Goal: Information Seeking & Learning: Learn about a topic

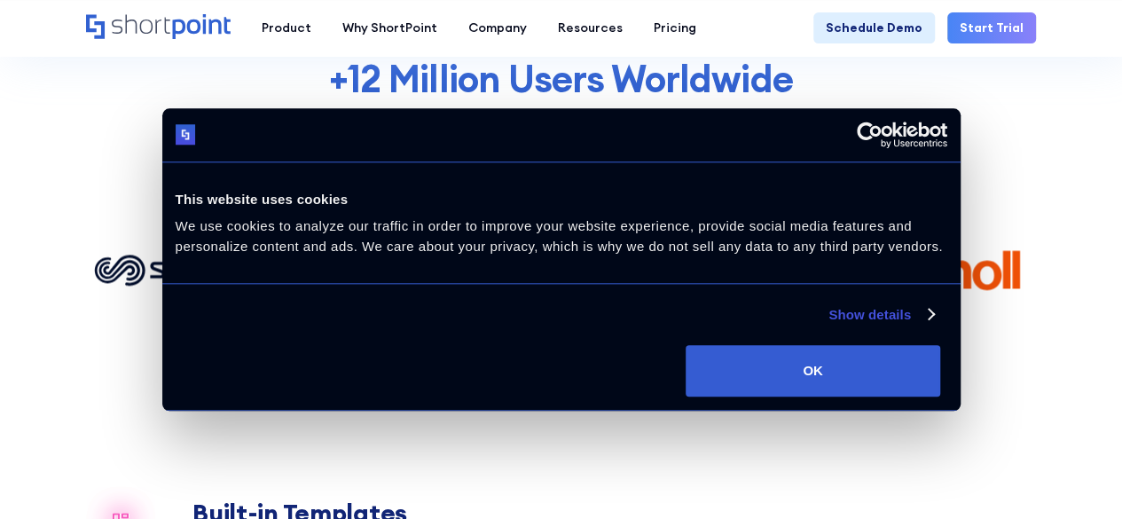
scroll to position [1099, 0]
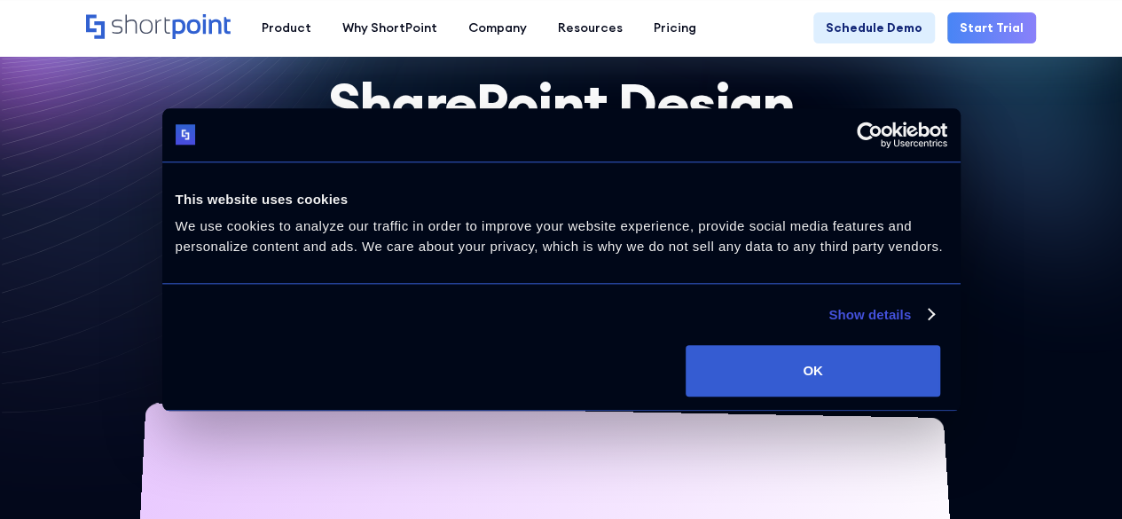
scroll to position [99, 0]
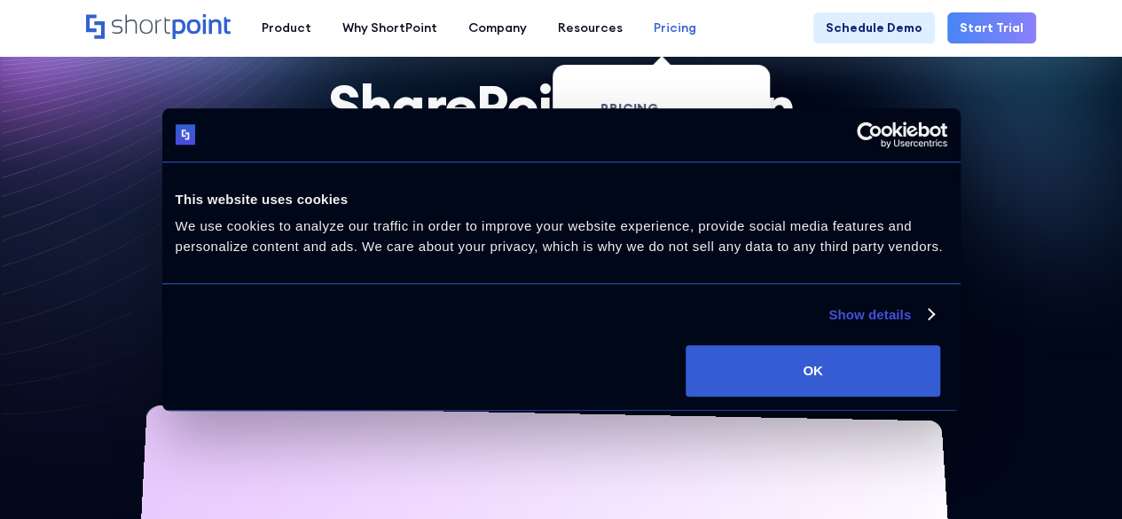
click at [668, 27] on div "Pricing" at bounding box center [675, 28] width 43 height 19
click at [648, 138] on div "Product Pricing" at bounding box center [671, 142] width 93 height 19
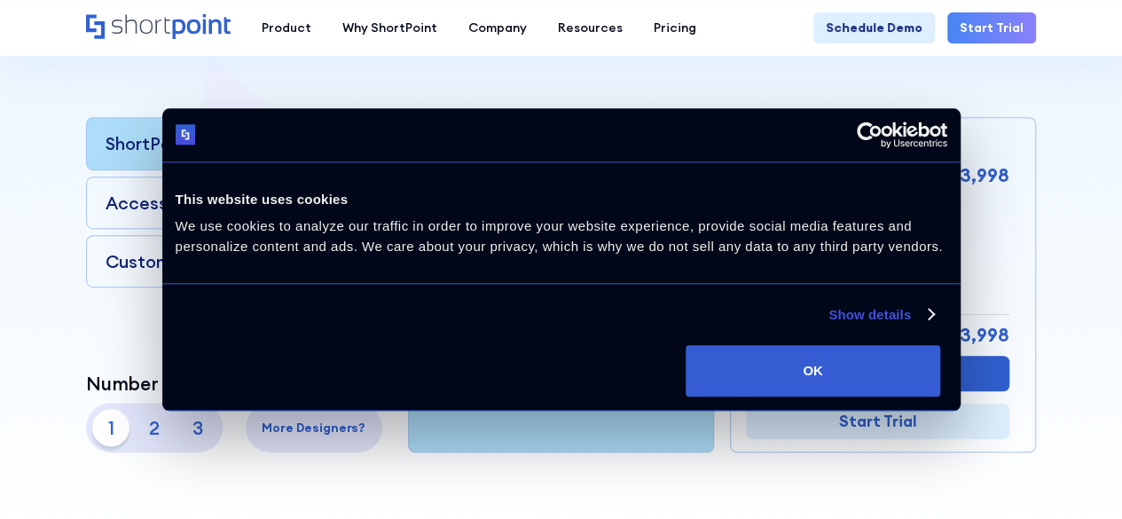
scroll to position [405, 0]
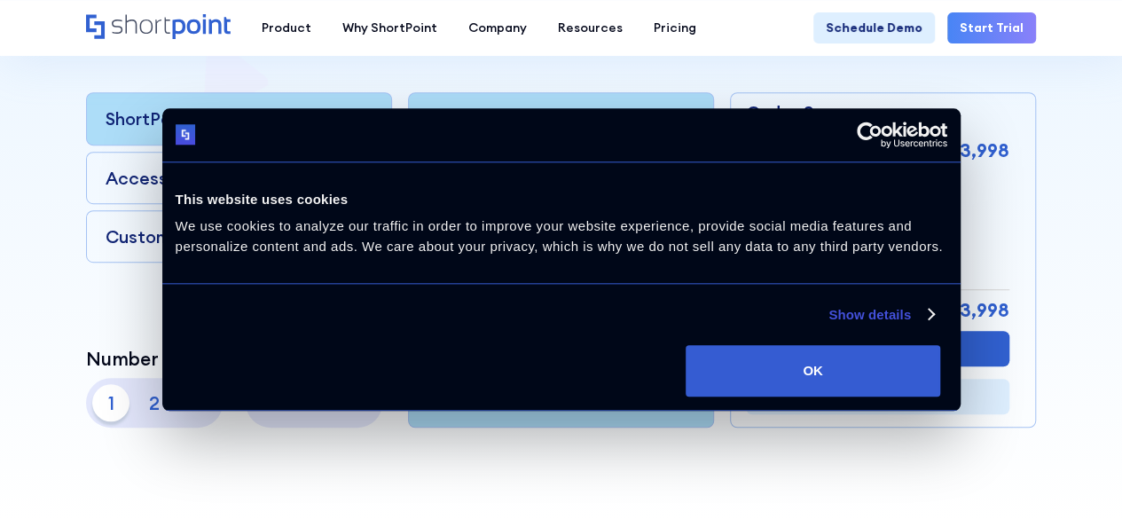
click at [359, 173] on rect at bounding box center [363, 177] width 17 height 17
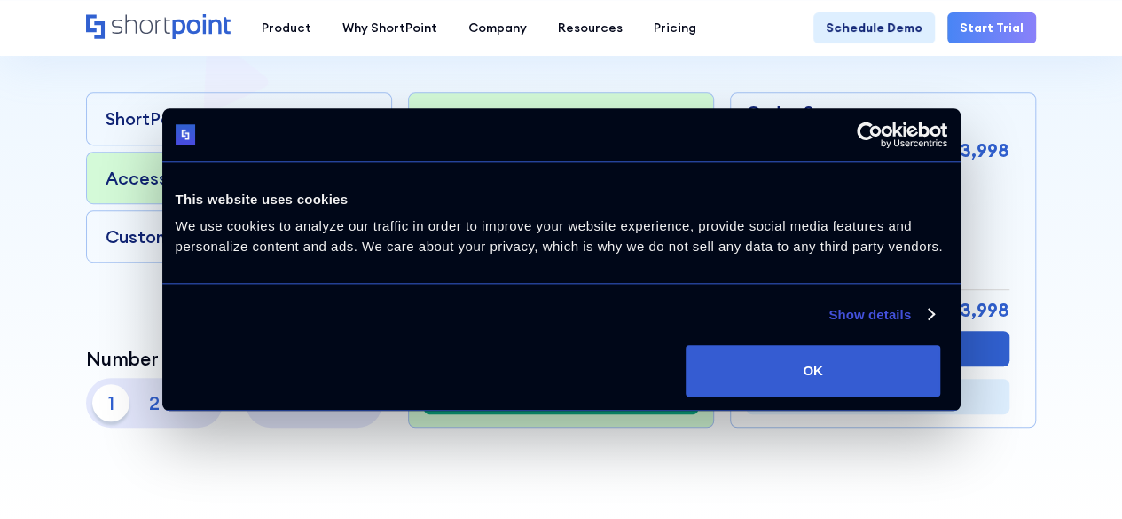
click at [371, 230] on rect at bounding box center [363, 235] width 17 height 17
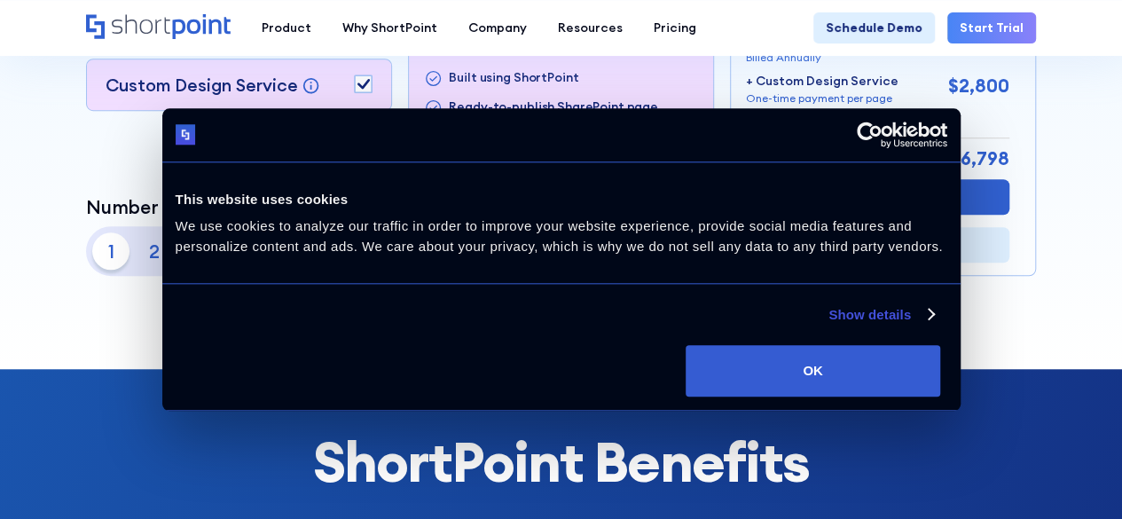
scroll to position [558, 0]
